Goal: Navigation & Orientation: Find specific page/section

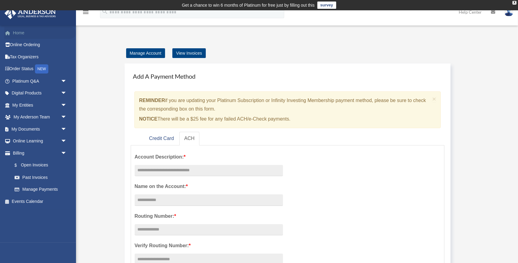
click at [22, 31] on link "Home" at bounding box center [40, 33] width 72 height 12
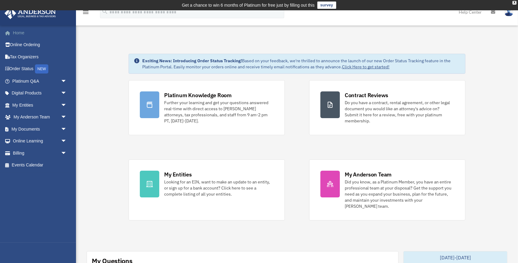
click at [23, 36] on link "Home" at bounding box center [40, 33] width 72 height 12
click at [30, 53] on link "Tax Organizers" at bounding box center [40, 57] width 72 height 12
click at [15, 31] on link "Home" at bounding box center [40, 33] width 72 height 12
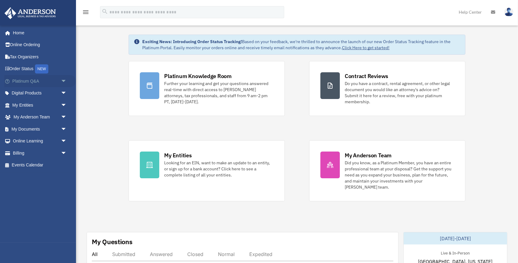
scroll to position [32, 0]
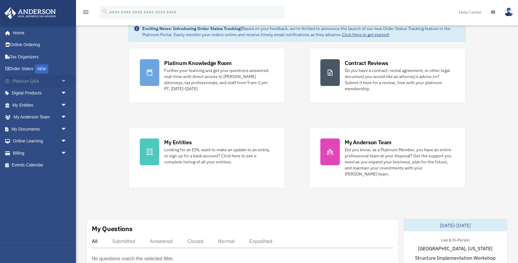
click at [61, 80] on span "arrow_drop_down" at bounding box center [67, 81] width 12 height 12
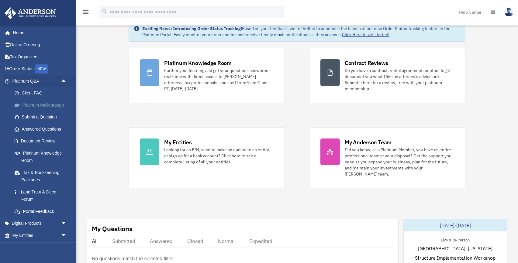
click at [54, 103] on link "Platinum Walkthrough" at bounding box center [42, 105] width 67 height 12
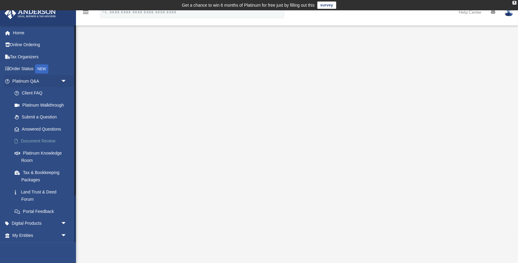
click at [52, 142] on link "Document Review" at bounding box center [42, 141] width 67 height 12
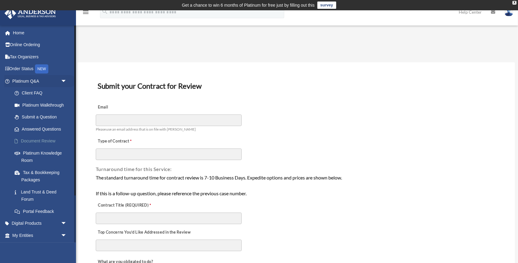
click at [47, 142] on link "Document Review" at bounding box center [42, 141] width 67 height 12
click at [25, 33] on link "Home" at bounding box center [40, 33] width 72 height 12
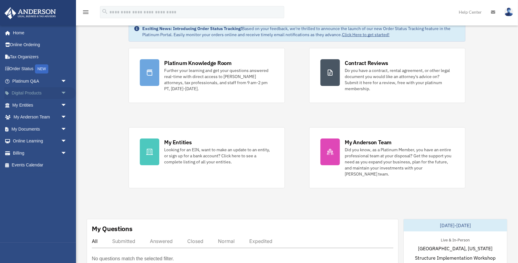
scroll to position [65, 0]
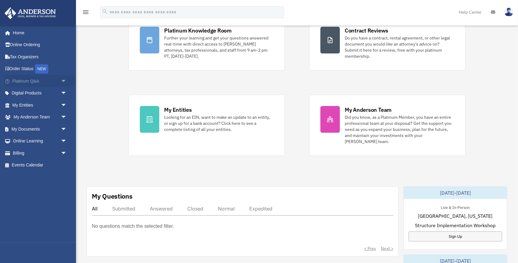
click at [64, 82] on span "arrow_drop_down" at bounding box center [67, 81] width 12 height 12
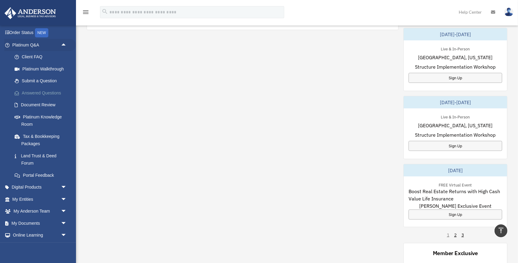
scroll to position [57, 0]
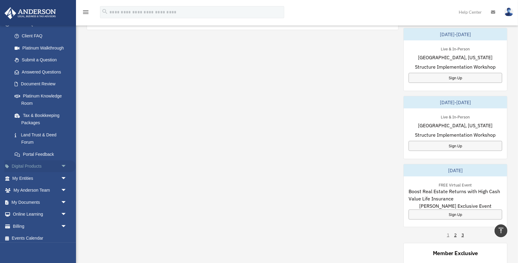
click at [65, 167] on span "arrow_drop_down" at bounding box center [67, 166] width 12 height 12
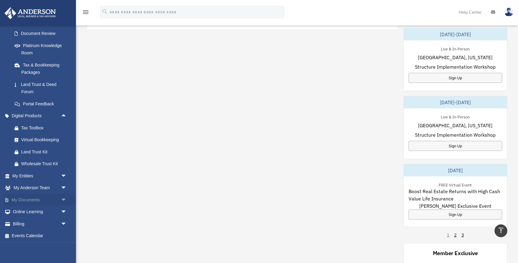
scroll to position [108, 0]
click at [65, 176] on span "arrow_drop_down" at bounding box center [67, 175] width 12 height 12
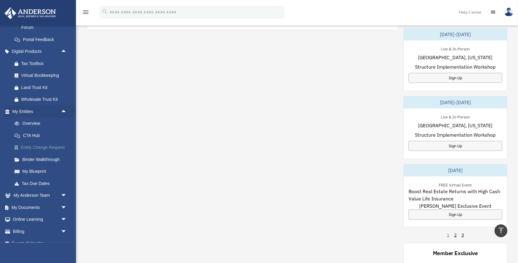
scroll to position [180, 0]
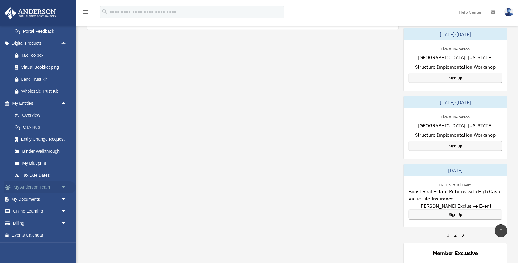
click at [63, 186] on span "arrow_drop_down" at bounding box center [67, 187] width 12 height 12
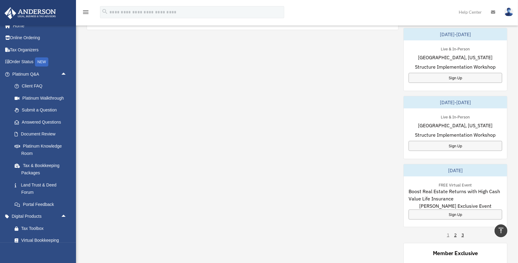
scroll to position [0, 0]
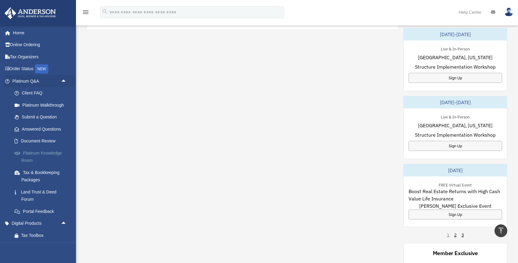
click at [53, 154] on link "Platinum Knowledge Room" at bounding box center [42, 156] width 67 height 19
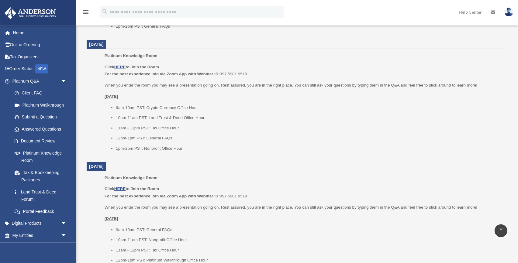
scroll to position [356, 0]
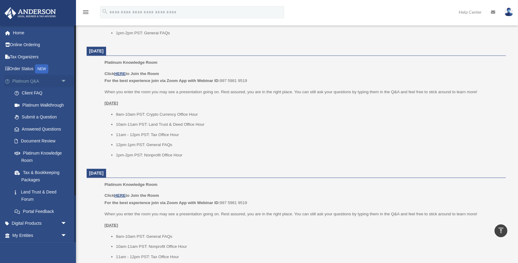
click at [61, 80] on span "arrow_drop_down" at bounding box center [67, 81] width 12 height 12
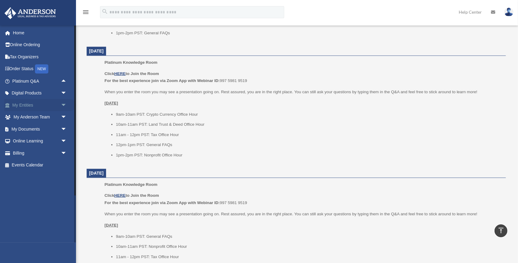
click at [63, 106] on span "arrow_drop_down" at bounding box center [67, 105] width 12 height 12
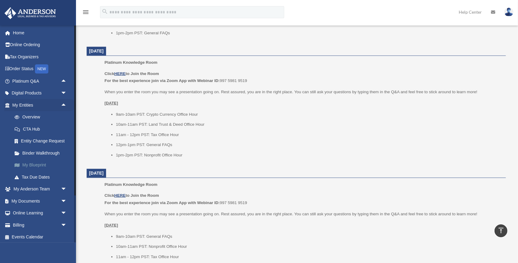
click at [38, 166] on link "My Blueprint" at bounding box center [42, 165] width 67 height 12
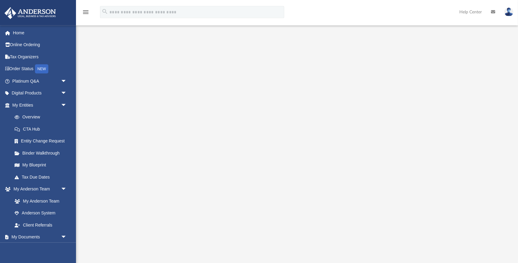
scroll to position [32, 0]
click at [63, 105] on span "arrow_drop_down" at bounding box center [67, 105] width 12 height 12
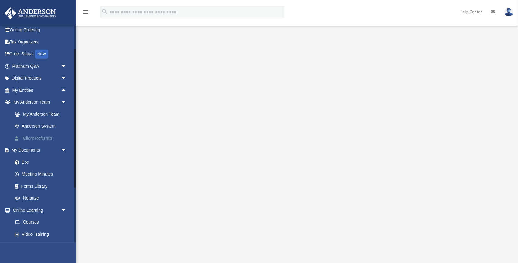
scroll to position [50, 0]
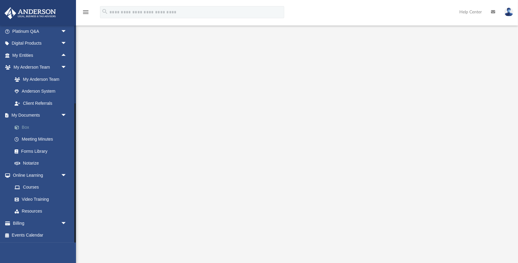
click at [28, 128] on link "Box" at bounding box center [42, 127] width 67 height 12
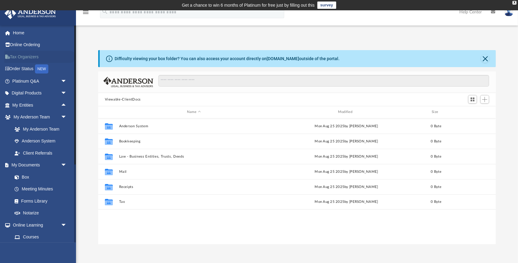
click at [36, 58] on link "Tax Organizers" at bounding box center [40, 57] width 72 height 12
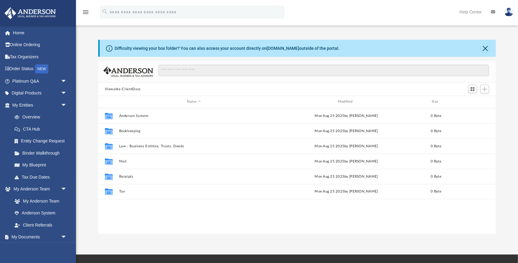
scroll to position [138, 397]
